Goal: Use online tool/utility

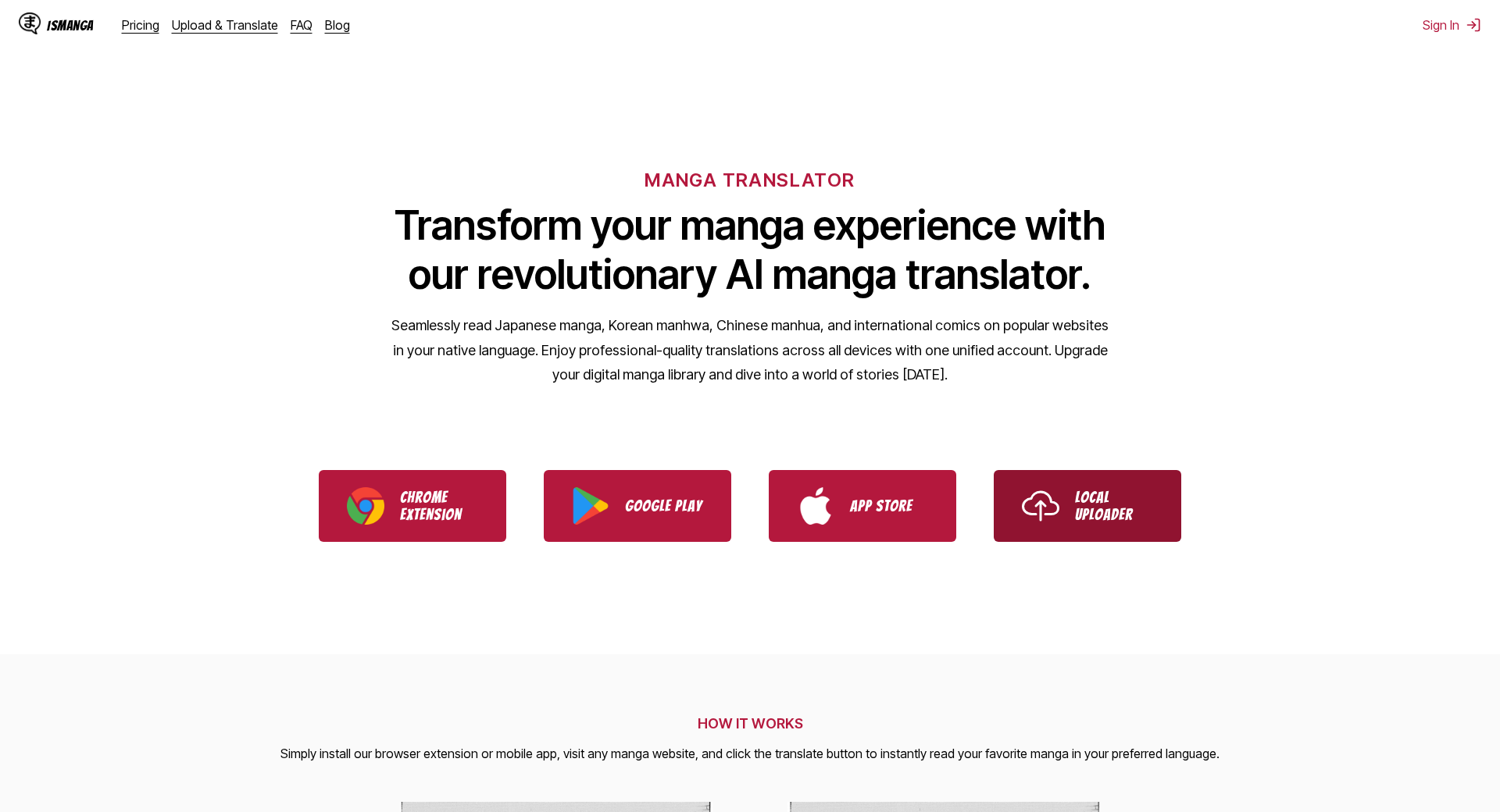
click at [1022, 498] on img "Use IsManga Local Uploader" at bounding box center [1041, 506] width 38 height 38
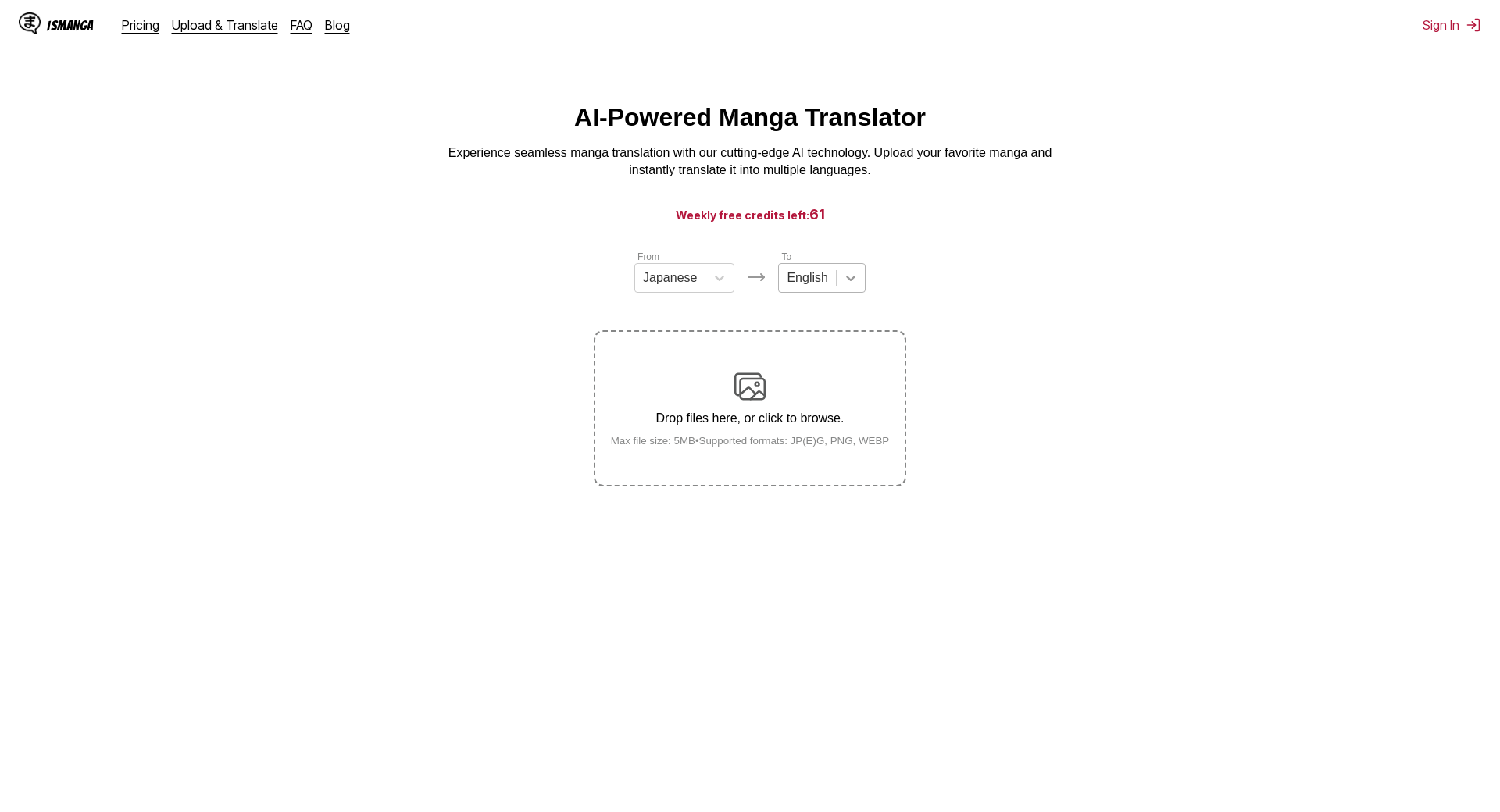
click at [837, 289] on div at bounding box center [851, 278] width 28 height 28
click at [980, 326] on section "From Japanese To English Drop files here, or click to browse. Max file size: 5M…" at bounding box center [750, 367] width 1475 height 237
click at [763, 572] on main "AI-Powered Manga Translator Experience seamless manga translation with our cutt…" at bounding box center [750, 469] width 1500 height 731
